Goal: Submit feedback/report problem

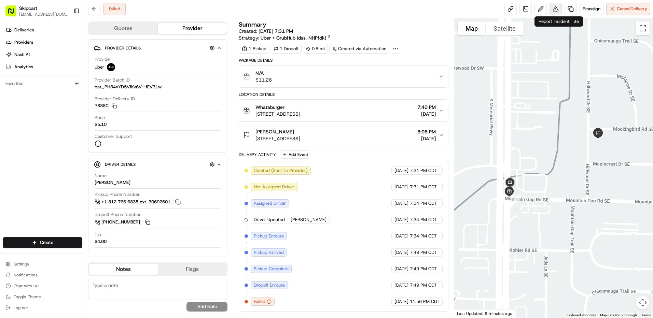
click at [557, 8] on button at bounding box center [555, 9] width 12 height 12
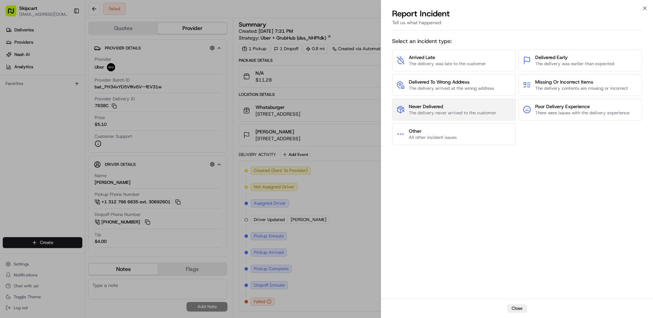
click at [431, 99] on button "Never Delivered The delivery never arrived to the customer" at bounding box center [454, 110] width 124 height 22
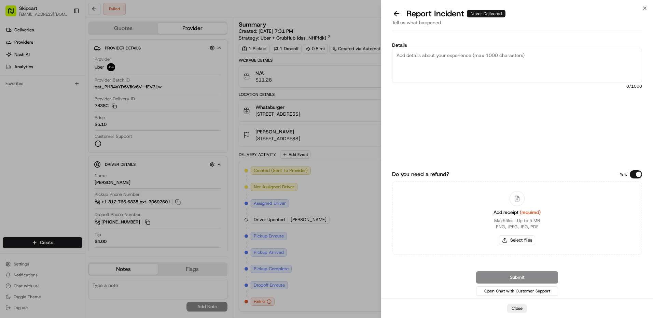
click at [439, 62] on textarea "Details" at bounding box center [517, 65] width 250 height 33
type textarea "Customer reported non-delivery, driver cancelled off order after receiving item…"
click at [512, 239] on button "Select files" at bounding box center [517, 241] width 36 height 10
type input "C:\fakepath\nc 551.png"
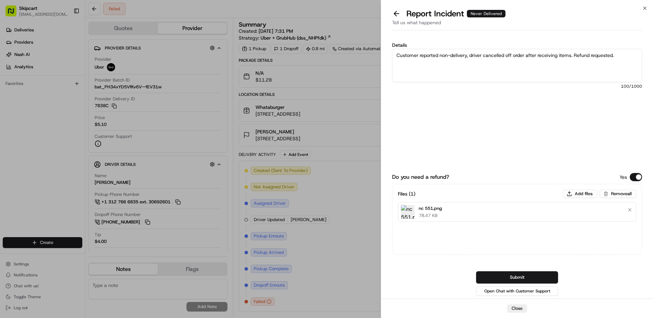
click at [501, 278] on button "Submit" at bounding box center [517, 277] width 82 height 12
